Goal: Task Accomplishment & Management: Manage account settings

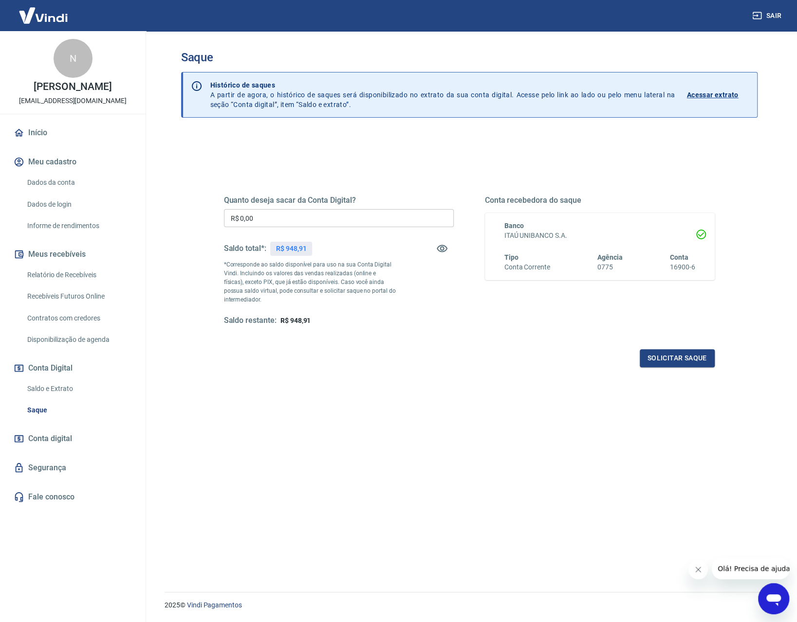
click at [277, 220] on input "R$ 0,00" at bounding box center [339, 218] width 230 height 18
type input "R$ 948,91"
click at [683, 358] on button "Solicitar saque" at bounding box center [676, 358] width 75 height 18
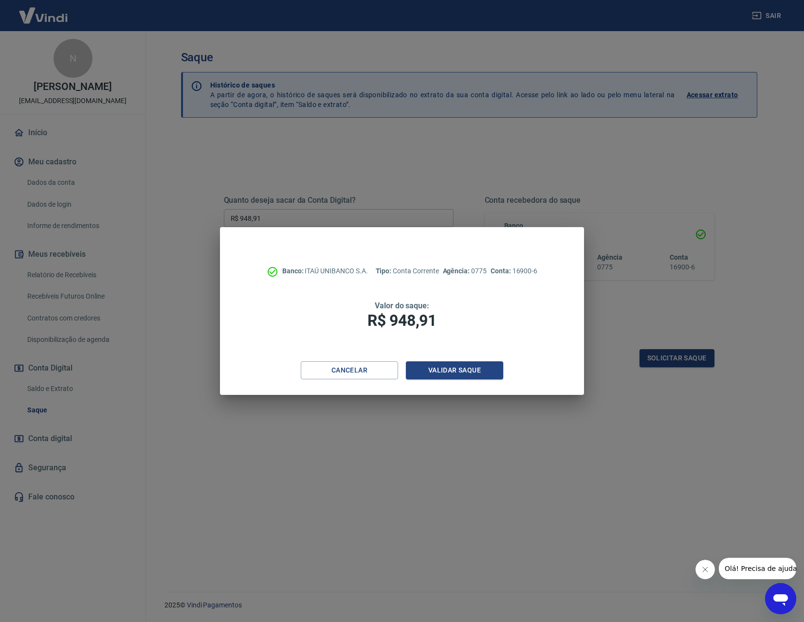
click at [725, 154] on div "Banco: ITAÚ UNIBANCO S.A. Tipo: Conta Corrente Agência: 0775 Conta: 16900-6 Val…" at bounding box center [402, 311] width 804 height 622
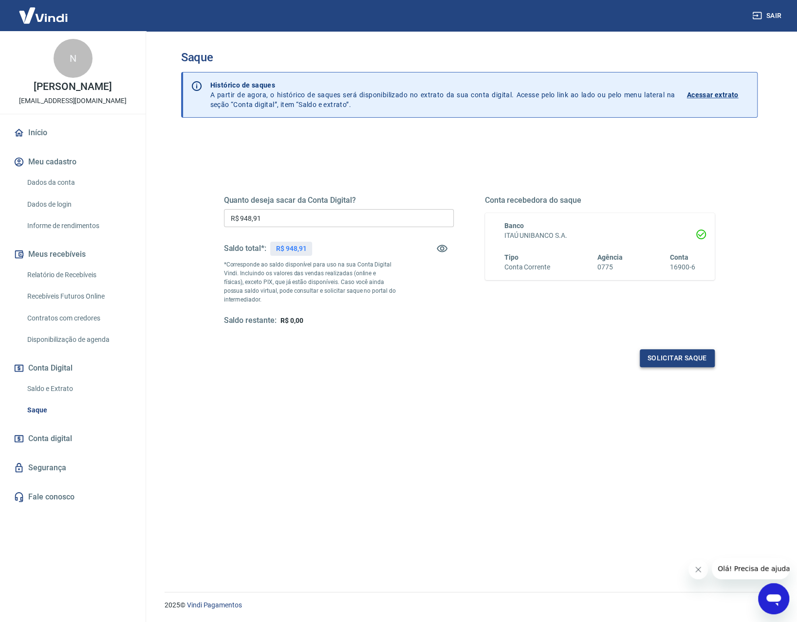
click at [679, 357] on button "Solicitar saque" at bounding box center [676, 358] width 75 height 18
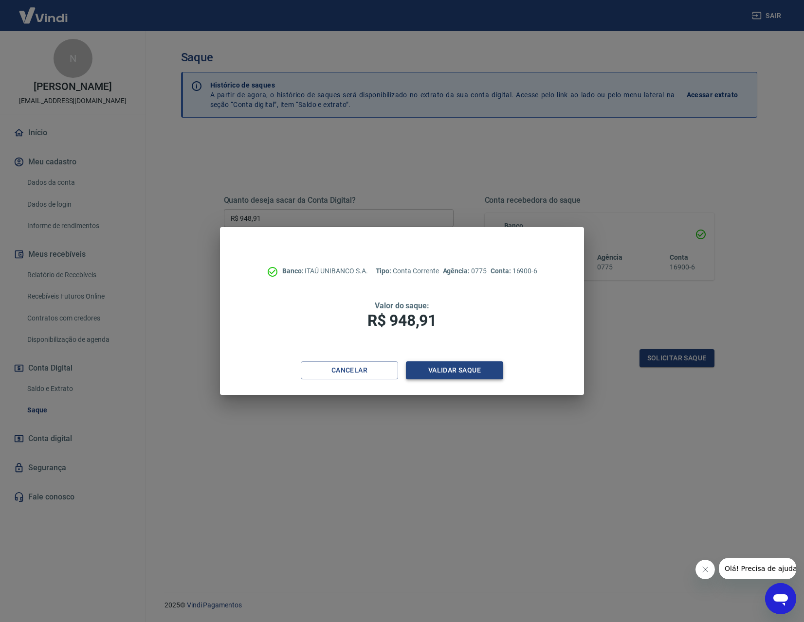
click at [483, 365] on button "Validar saque" at bounding box center [454, 371] width 97 height 18
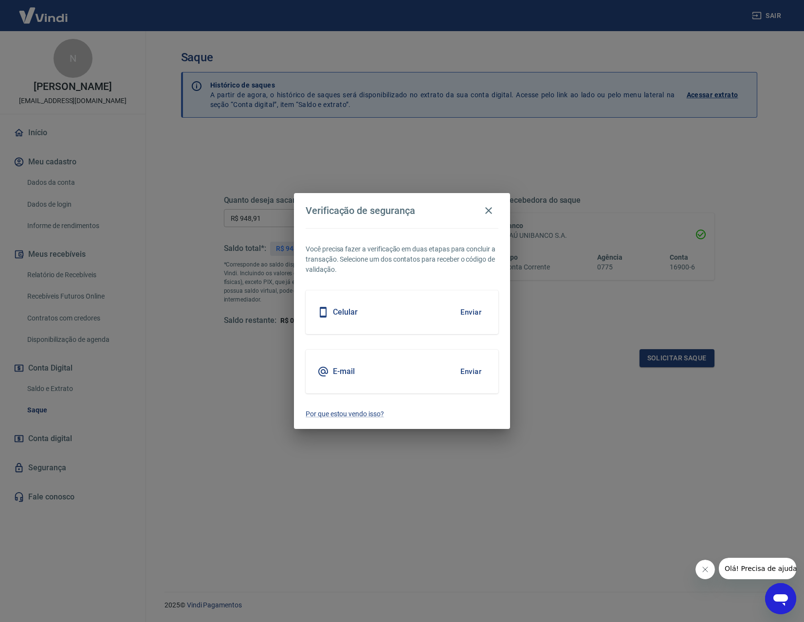
click at [480, 311] on button "Enviar" at bounding box center [471, 312] width 32 height 20
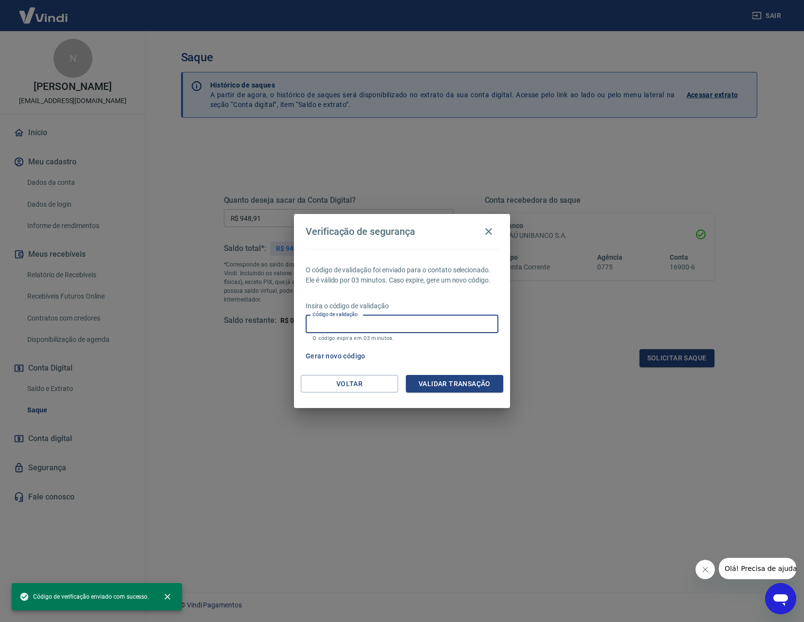
click at [359, 328] on input "Código de validação" at bounding box center [402, 324] width 193 height 18
type input "851720"
click at [439, 387] on button "Validar transação" at bounding box center [454, 384] width 97 height 18
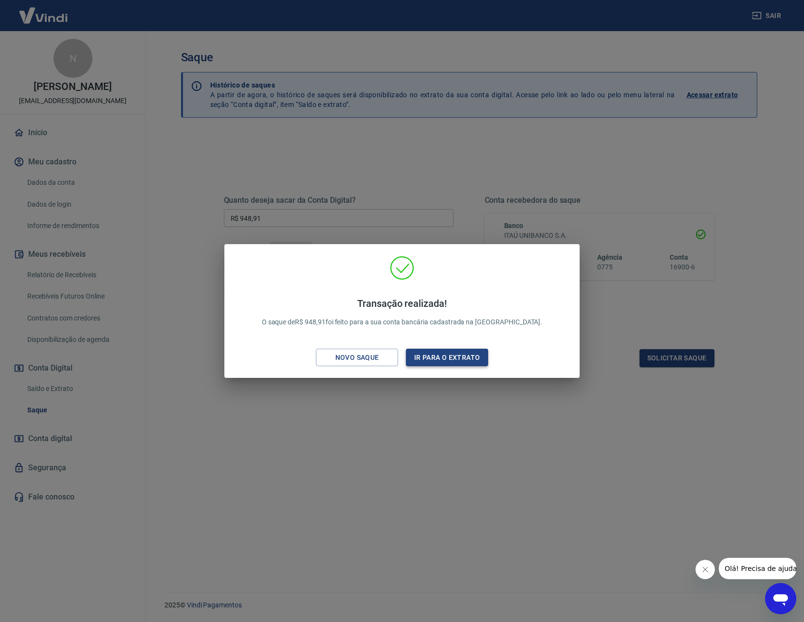
click at [472, 353] on button "Ir para o extrato" at bounding box center [447, 358] width 82 height 18
